Goal: Task Accomplishment & Management: Manage account settings

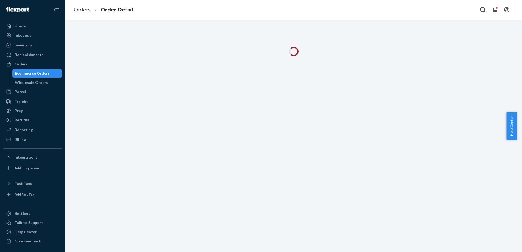
click at [36, 73] on div "Ecommerce Orders" at bounding box center [32, 73] width 35 height 5
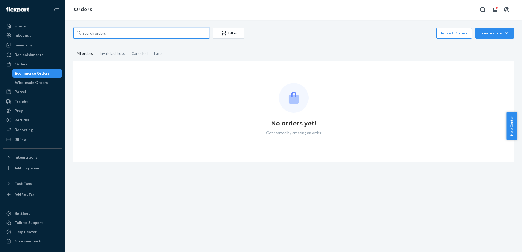
click at [116, 32] on input "text" at bounding box center [141, 33] width 136 height 11
paste input "[PERSON_NAME]"
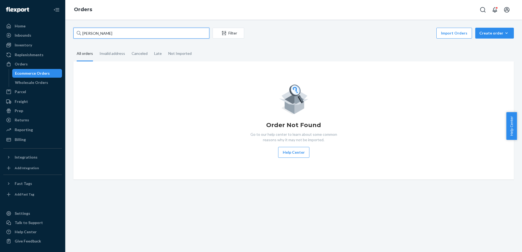
type input "[PERSON_NAME]"
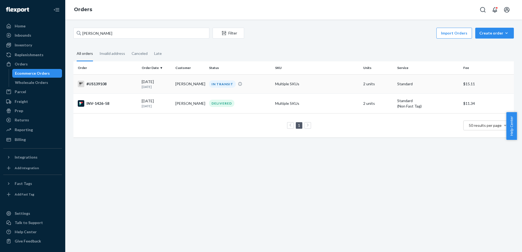
click at [95, 84] on div "#US139108" at bounding box center [108, 84] width 60 height 7
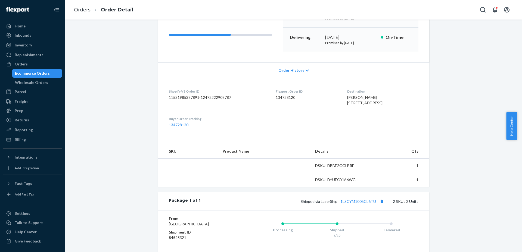
scroll to position [136, 0]
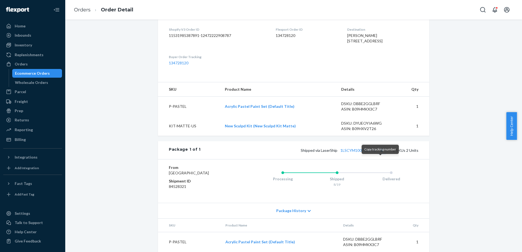
click at [381, 154] on button "Copy tracking number" at bounding box center [381, 150] width 7 height 7
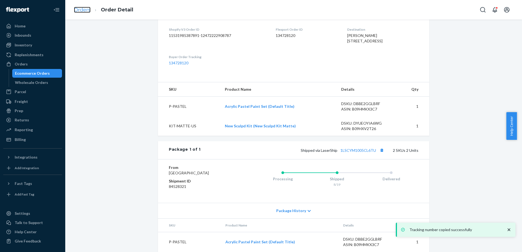
click at [84, 10] on link "Orders" at bounding box center [82, 10] width 17 height 6
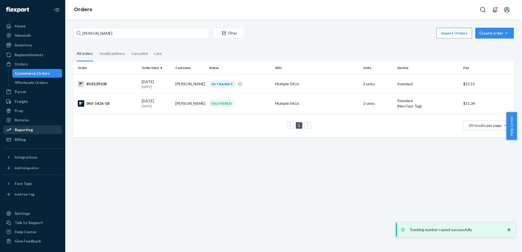
click at [27, 127] on div "Reporting" at bounding box center [33, 130] width 58 height 8
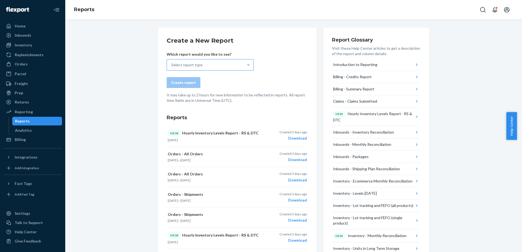
click at [244, 69] on div at bounding box center [249, 65] width 10 height 11
click at [172, 68] on input "Select report type" at bounding box center [171, 64] width 1 height 5
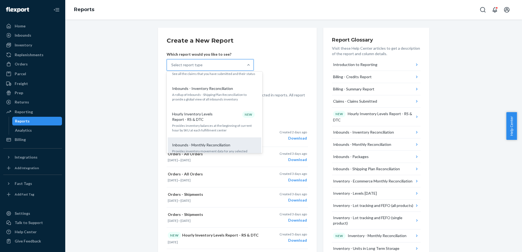
scroll to position [102, 0]
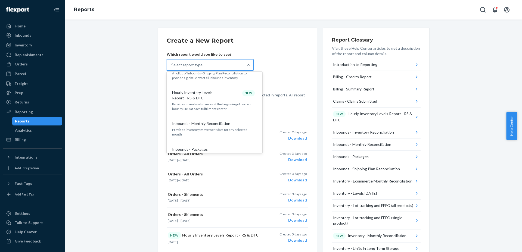
click at [227, 103] on p "Provides inventory balances at the beginning of current hour by SKU at each ful…" at bounding box center [214, 106] width 85 height 9
click at [172, 68] on input "option Hourly Inventory Levels Report - RS & DTC focused, 6 of 32. 32 results a…" at bounding box center [171, 64] width 1 height 5
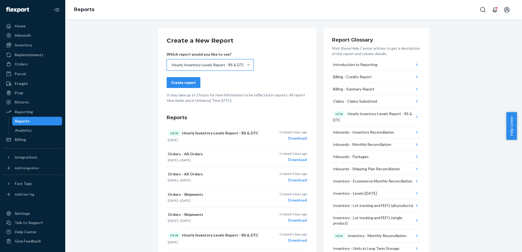
click at [188, 82] on div "Create report" at bounding box center [183, 82] width 24 height 5
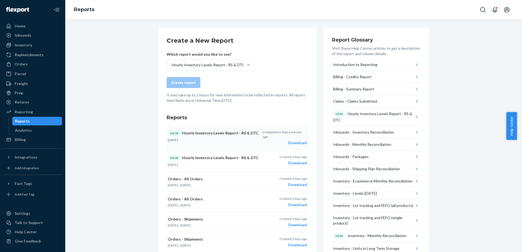
click at [296, 140] on div "Download" at bounding box center [285, 142] width 44 height 5
click at [33, 45] on div "Inventory" at bounding box center [33, 45] width 58 height 8
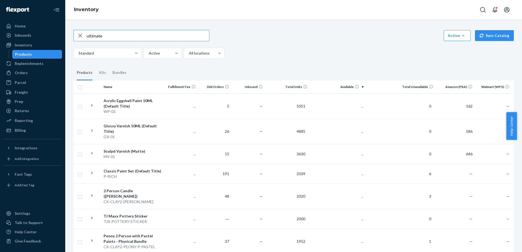
type input "ultimate"
click at [117, 59] on div "ultimate Action Create product Create kit or bundle Bulk create products Bulk u…" at bounding box center [293, 44] width 441 height 29
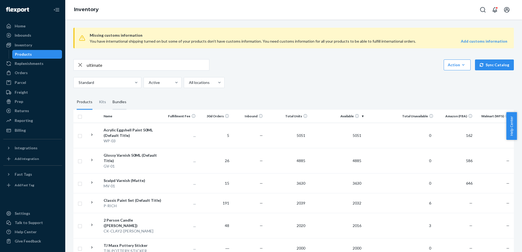
click at [125, 103] on div "Bundles" at bounding box center [120, 102] width 14 height 15
click at [109, 95] on input "Bundles" at bounding box center [109, 95] width 0 height 0
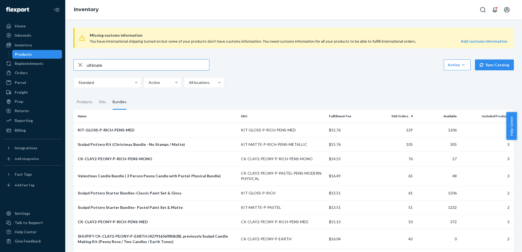
click at [162, 64] on input "ultimate" at bounding box center [148, 65] width 122 height 11
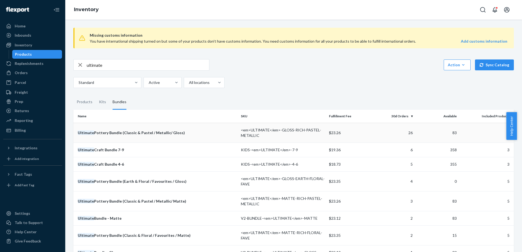
click at [216, 132] on div "Ultimate Pottery Bundle (Classic & Pastel / Metallic/ Gloss)" at bounding box center [157, 132] width 159 height 5
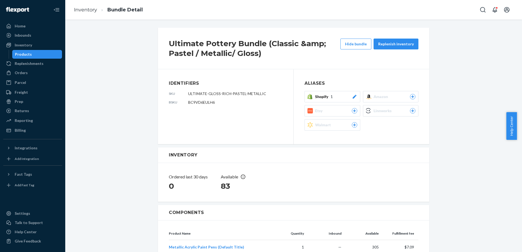
click at [228, 93] on span "ULTIMATE-GLOSS-RICH-PASTEL-METALLIC" at bounding box center [227, 93] width 78 height 5
copy span "ULTIMATE-GLOSS-RICH-PASTEL-METALLIC"
click at [42, 53] on div "Products" at bounding box center [37, 55] width 49 height 8
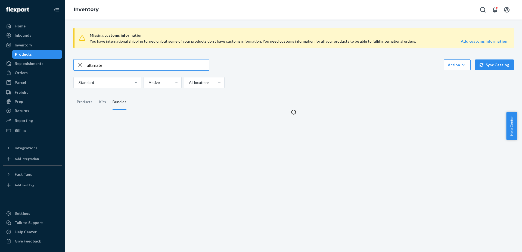
click at [115, 65] on input "ultimate" at bounding box center [148, 65] width 122 height 11
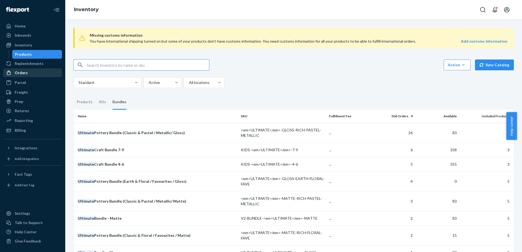
click at [23, 74] on div "Orders" at bounding box center [21, 72] width 13 height 5
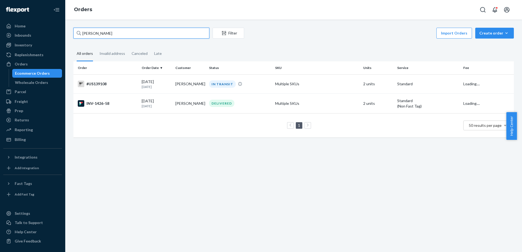
click at [115, 30] on input "[PERSON_NAME]" at bounding box center [141, 33] width 136 height 11
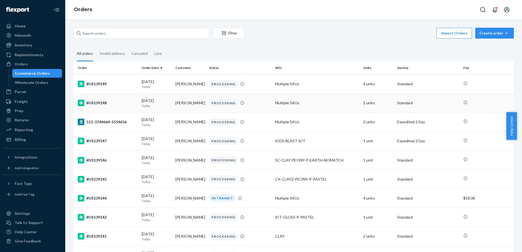
click at [95, 102] on div "#US139148" at bounding box center [108, 103] width 60 height 7
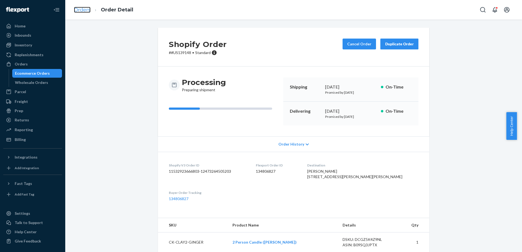
click at [82, 12] on link "Orders" at bounding box center [82, 10] width 17 height 6
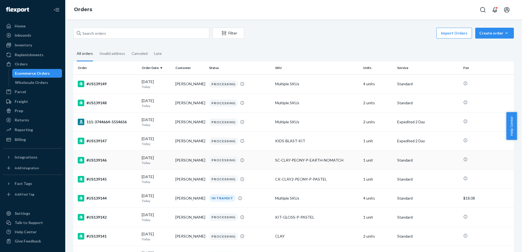
click at [99, 160] on div "#US139146" at bounding box center [108, 160] width 60 height 7
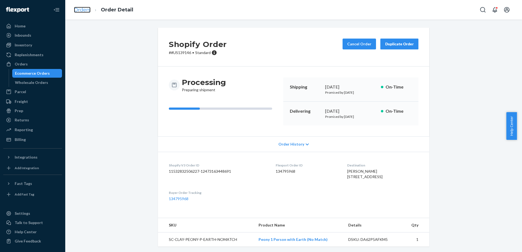
click at [79, 11] on link "Orders" at bounding box center [82, 10] width 17 height 6
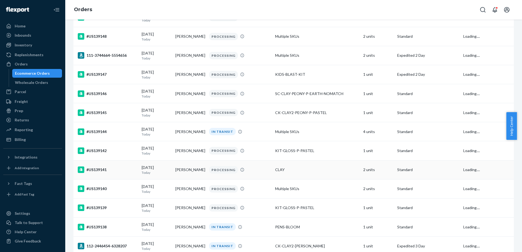
scroll to position [68, 0]
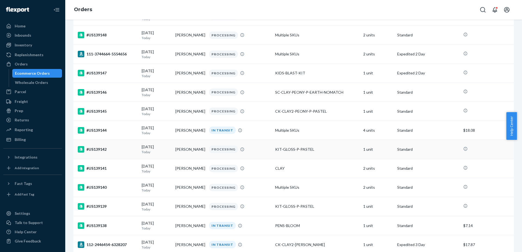
click at [93, 148] on div "#US139142" at bounding box center [108, 149] width 60 height 7
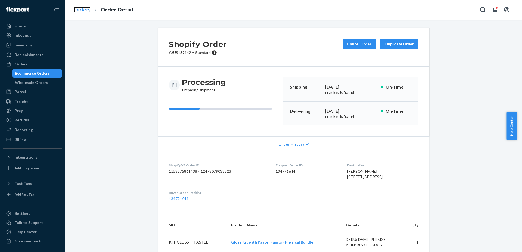
click at [84, 11] on link "Orders" at bounding box center [82, 10] width 17 height 6
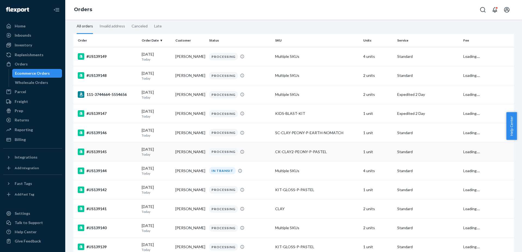
scroll to position [34, 0]
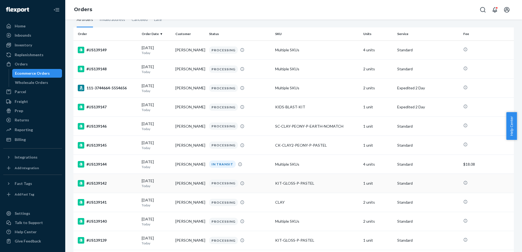
click at [85, 181] on div "#US139142" at bounding box center [108, 183] width 60 height 7
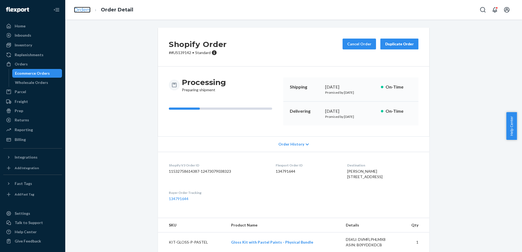
click at [80, 9] on link "Orders" at bounding box center [82, 10] width 17 height 6
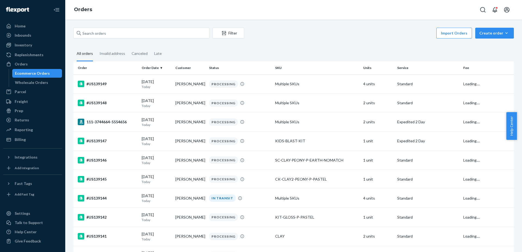
scroll to position [136, 0]
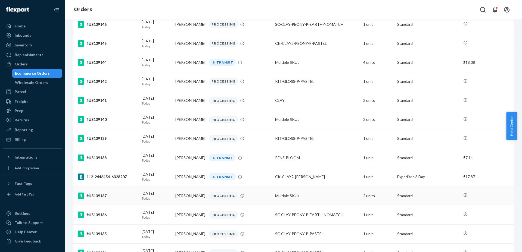
click at [101, 196] on div "#US139137" at bounding box center [108, 196] width 60 height 7
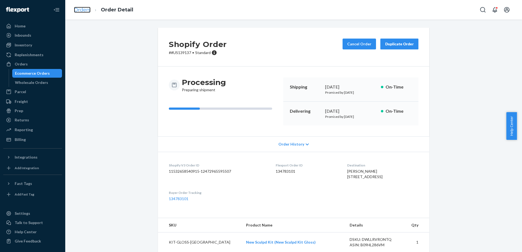
click at [82, 8] on link "Orders" at bounding box center [82, 10] width 17 height 6
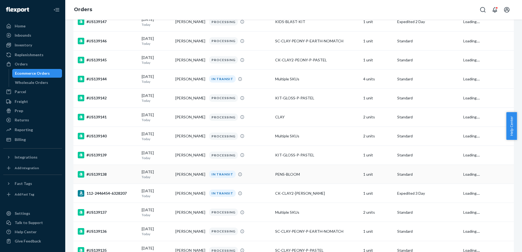
scroll to position [136, 0]
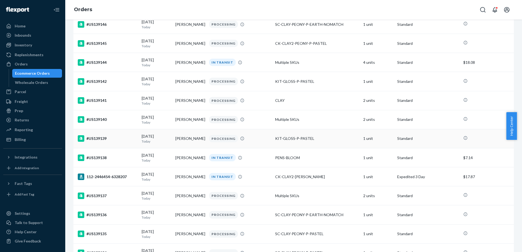
click at [104, 141] on div "#US139139" at bounding box center [108, 138] width 60 height 7
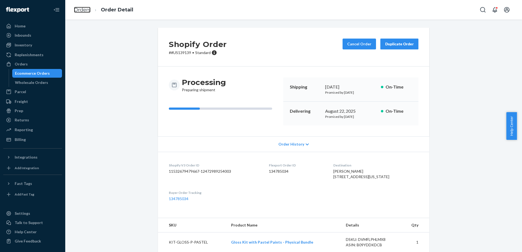
click at [89, 10] on link "Orders" at bounding box center [82, 10] width 17 height 6
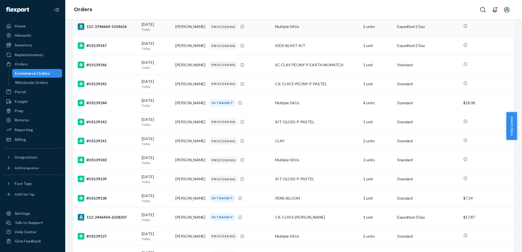
scroll to position [238, 0]
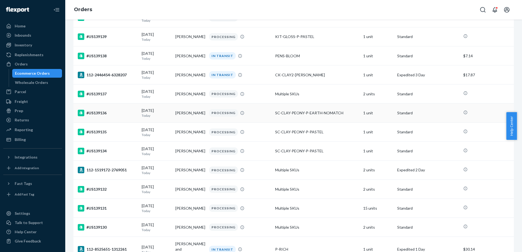
click at [91, 112] on td "#US139136" at bounding box center [106, 113] width 66 height 19
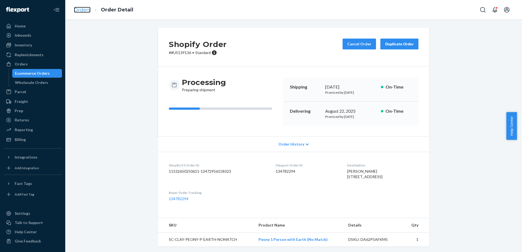
click at [82, 9] on link "Orders" at bounding box center [82, 10] width 17 height 6
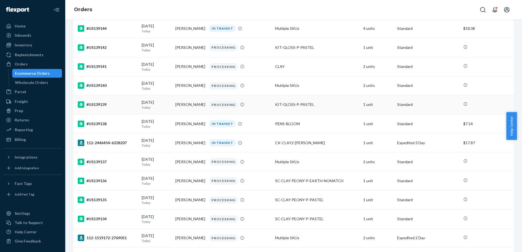
scroll to position [238, 0]
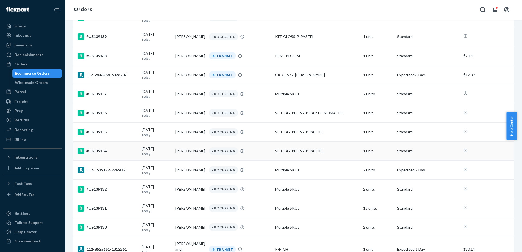
click at [101, 154] on div "#US139134" at bounding box center [108, 151] width 60 height 7
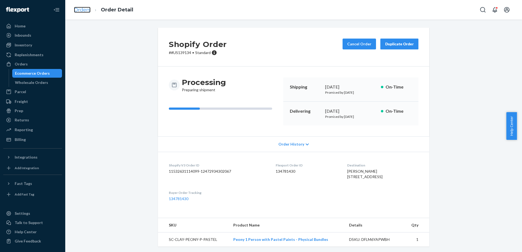
click at [88, 12] on link "Orders" at bounding box center [82, 10] width 17 height 6
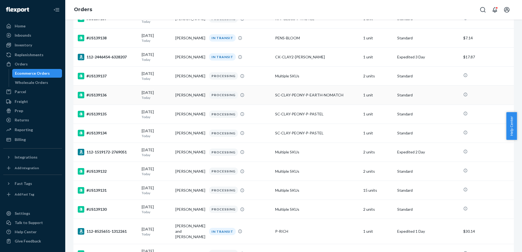
scroll to position [272, 0]
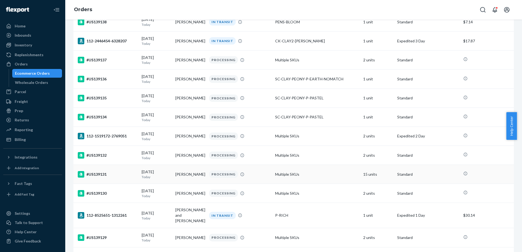
click at [98, 177] on div "#US139131" at bounding box center [108, 174] width 60 height 7
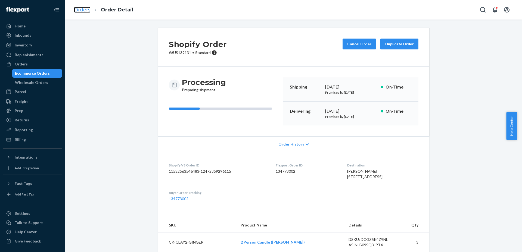
click at [85, 12] on link "Orders" at bounding box center [82, 10] width 17 height 6
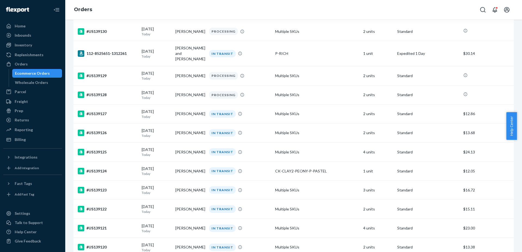
scroll to position [442, 0]
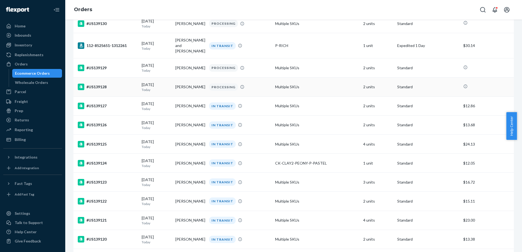
click at [98, 84] on div "#US139128" at bounding box center [108, 87] width 60 height 7
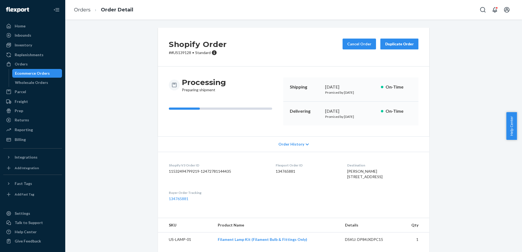
click at [182, 52] on p "# #US139128 • Standard" at bounding box center [198, 52] width 58 height 5
copy p "US139128"
click at [353, 45] on button "Cancel Order" at bounding box center [359, 44] width 33 height 11
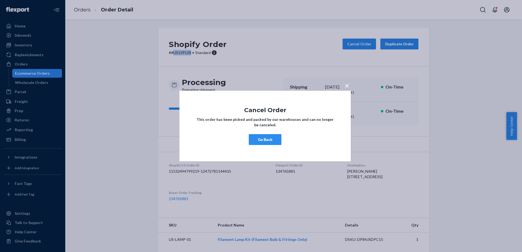
click at [273, 138] on button "Go Back" at bounding box center [265, 139] width 33 height 11
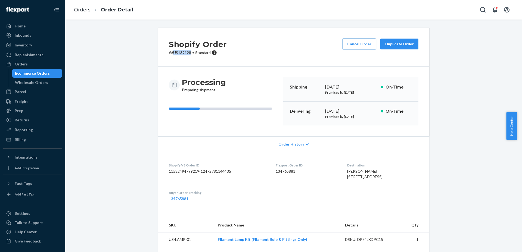
click at [356, 45] on button "Cancel Order" at bounding box center [359, 44] width 33 height 11
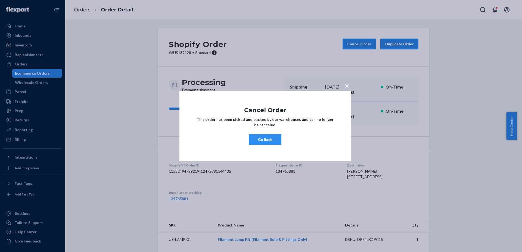
click at [167, 103] on div "× Cancel Order This order has been picked and packed by our warehouses and can …" at bounding box center [261, 126] width 522 height 252
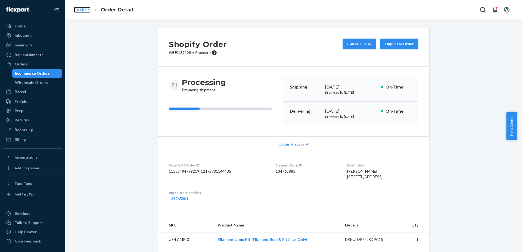
click at [82, 8] on link "Orders" at bounding box center [82, 10] width 17 height 6
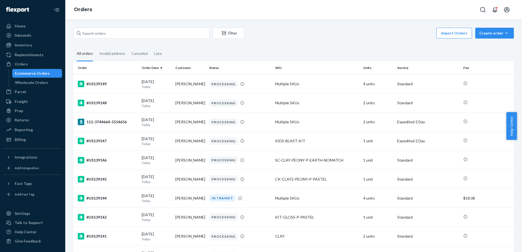
click at [85, 56] on div "All orders" at bounding box center [85, 54] width 16 height 15
click at [73, 47] on input "All orders" at bounding box center [73, 47] width 0 height 0
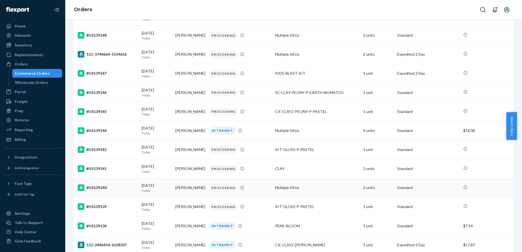
scroll to position [68, 0]
click at [98, 91] on div "#US139146" at bounding box center [108, 92] width 60 height 7
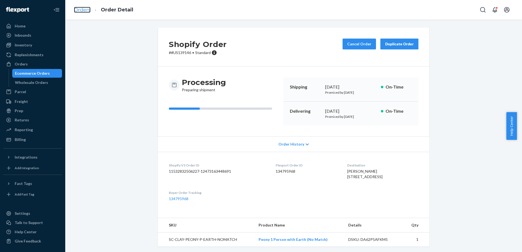
click at [76, 9] on link "Orders" at bounding box center [82, 10] width 17 height 6
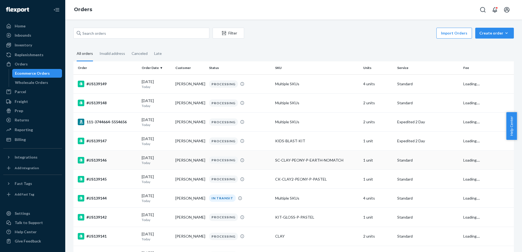
scroll to position [68, 0]
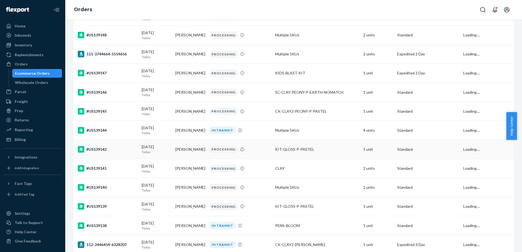
click at [99, 151] on div "#US139142" at bounding box center [108, 149] width 60 height 7
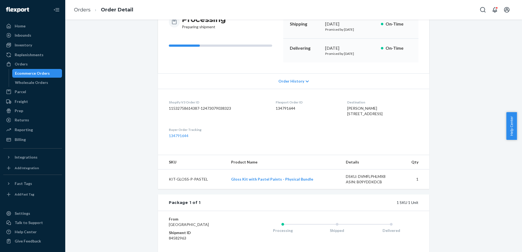
scroll to position [102, 0]
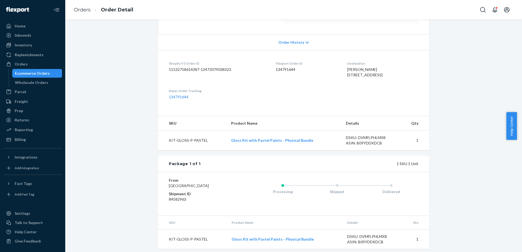
click at [82, 6] on ol "Orders Order Detail" at bounding box center [104, 10] width 68 height 16
click at [83, 7] on link "Orders" at bounding box center [82, 10] width 17 height 6
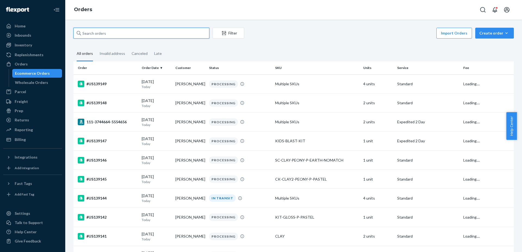
click at [138, 32] on input "text" at bounding box center [141, 33] width 136 height 11
paste input "US139140"
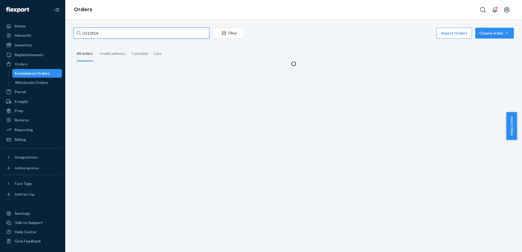
type input "US139140"
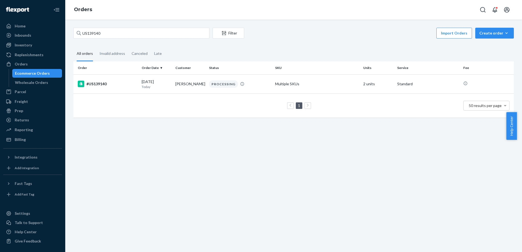
click at [156, 90] on td "08/20/2025 Today" at bounding box center [157, 84] width 34 height 19
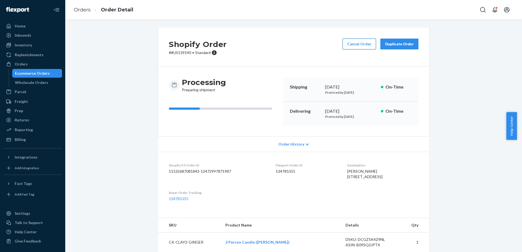
click at [359, 42] on button "Cancel Order" at bounding box center [359, 44] width 33 height 11
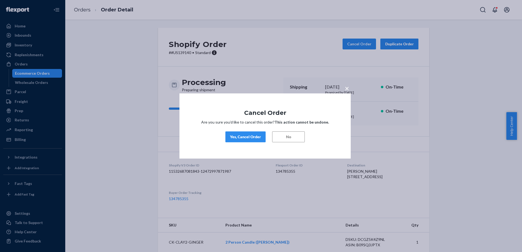
click at [253, 134] on button "Yes, Cancel Order" at bounding box center [245, 137] width 40 height 11
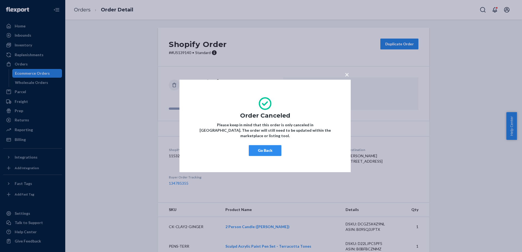
click at [256, 146] on button "Go Back" at bounding box center [265, 151] width 33 height 11
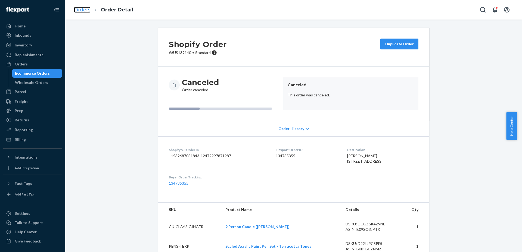
click at [86, 11] on link "Orders" at bounding box center [82, 10] width 17 height 6
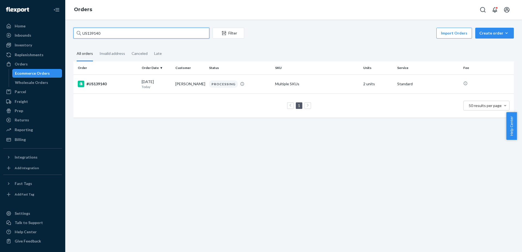
click at [106, 33] on input "US139140" at bounding box center [141, 33] width 136 height 11
paste input "28"
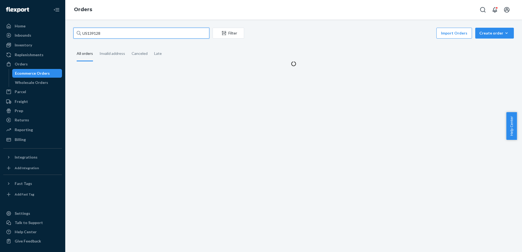
type input "US139128"
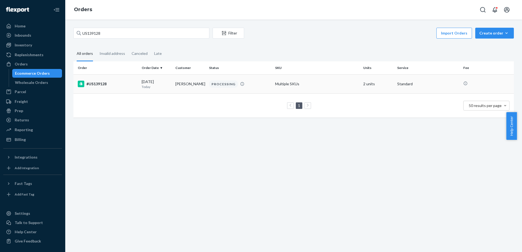
click at [103, 80] on td "#US139128" at bounding box center [106, 84] width 66 height 19
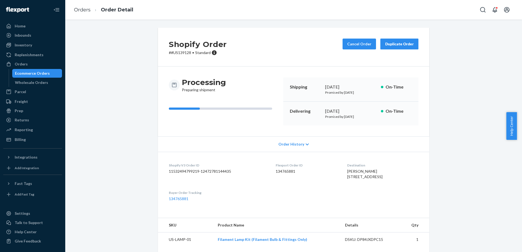
click at [365, 179] on span "Allison Crooks 1222 Appleton Way Venice, CA 90291-2915 US" at bounding box center [364, 174] width 35 height 10
copy span "90291"
click at [360, 44] on button "Cancel Order" at bounding box center [359, 44] width 33 height 11
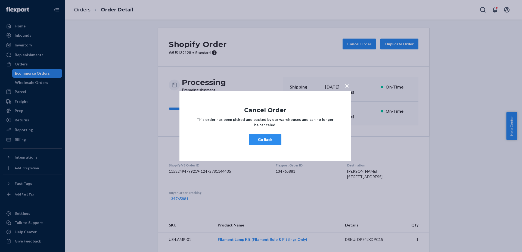
drag, startPoint x: 272, startPoint y: 136, endPoint x: 298, endPoint y: 129, distance: 26.7
click at [272, 136] on button "Go Back" at bounding box center [265, 139] width 33 height 11
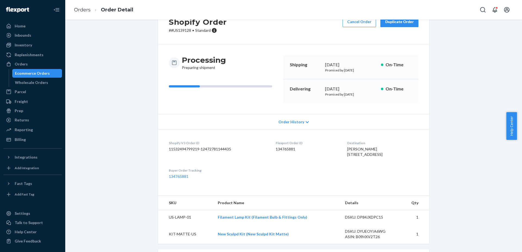
scroll to position [34, 0]
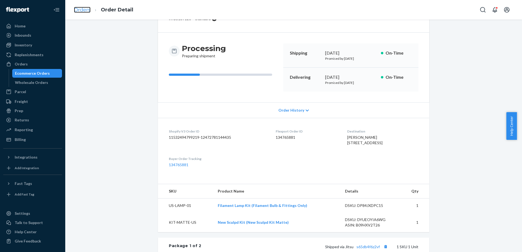
click at [81, 10] on link "Orders" at bounding box center [82, 10] width 17 height 6
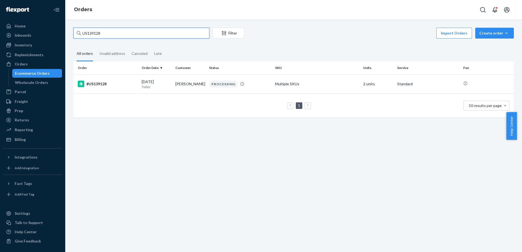
click at [113, 36] on input "US139128" at bounding box center [141, 33] width 136 height 11
paste input "54"
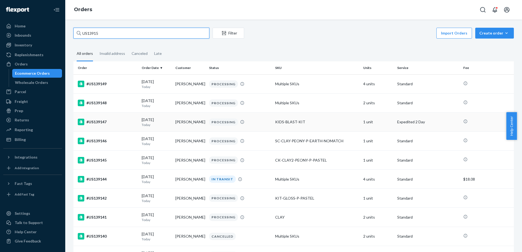
type input "US139154"
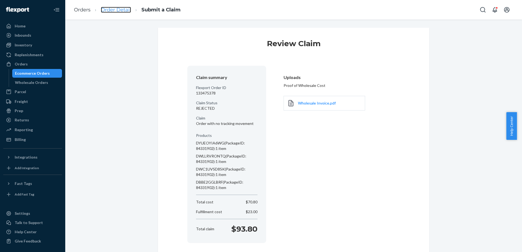
click at [120, 12] on link "Order Detail" at bounding box center [116, 10] width 30 height 6
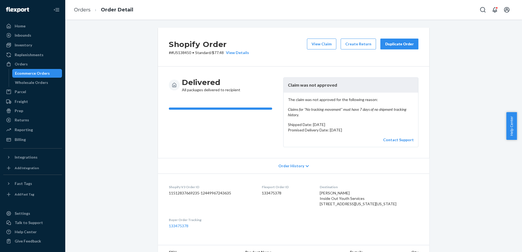
click at [175, 52] on p "# #US138450 • Standard / $77.48 View Details" at bounding box center [209, 52] width 80 height 5
copy p "US138450"
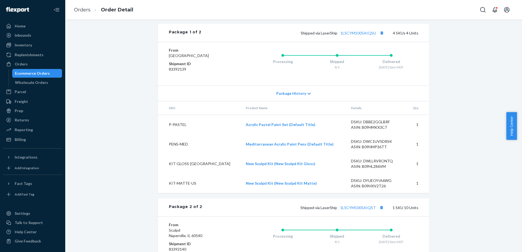
scroll to position [289, 0]
